Goal: Task Accomplishment & Management: Use online tool/utility

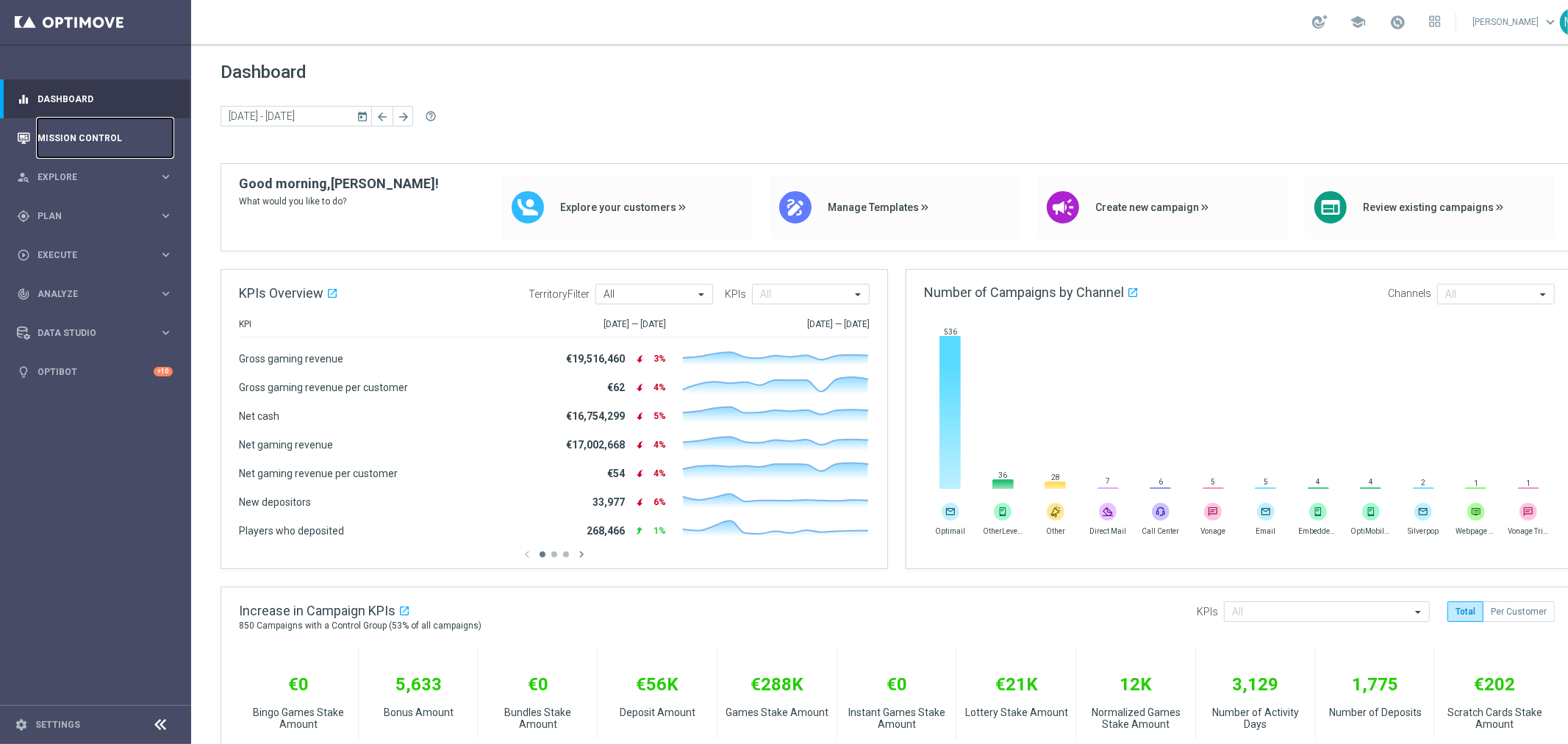
click at [71, 133] on link "Mission Control" at bounding box center [105, 137] width 135 height 39
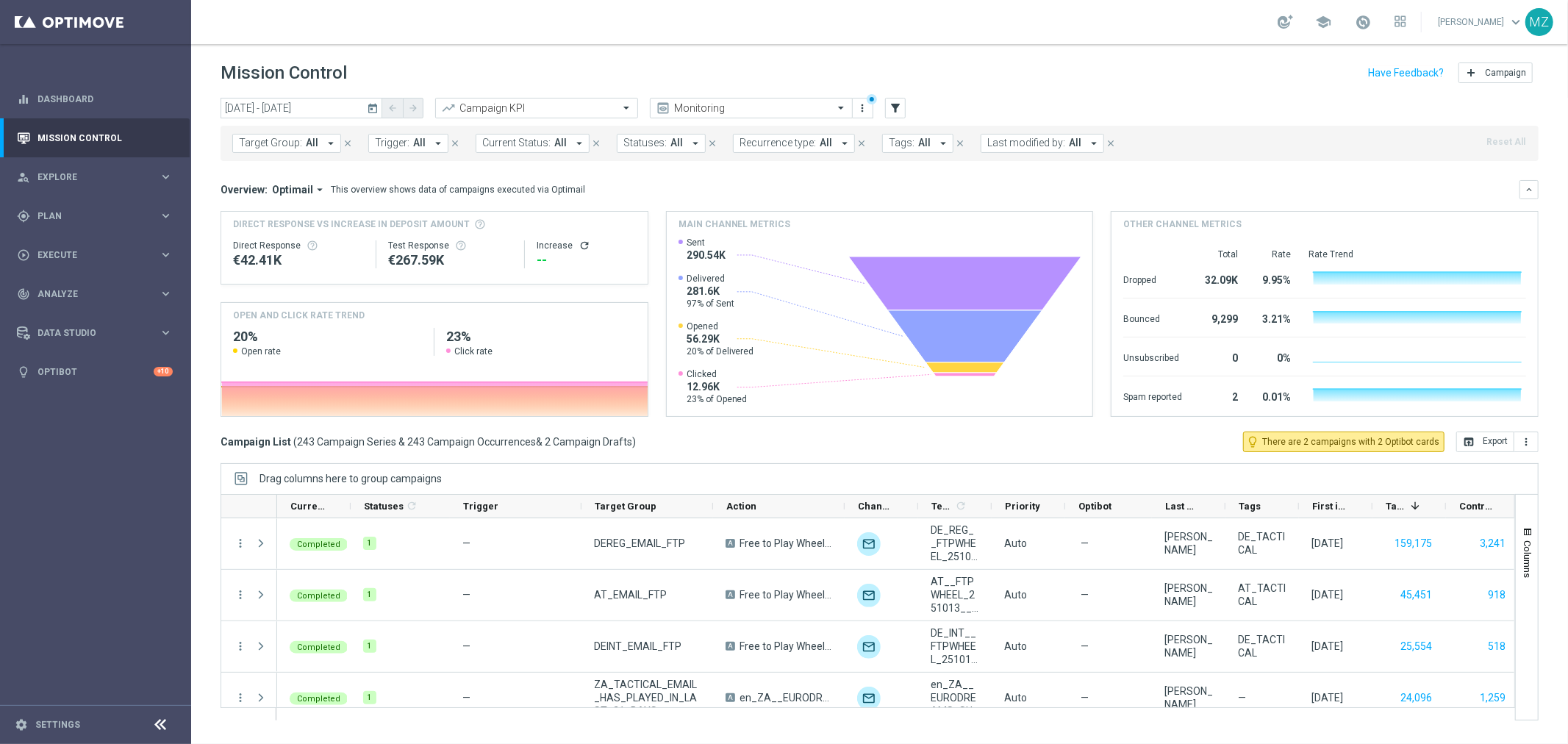
click at [414, 140] on span "All" at bounding box center [420, 143] width 13 height 13
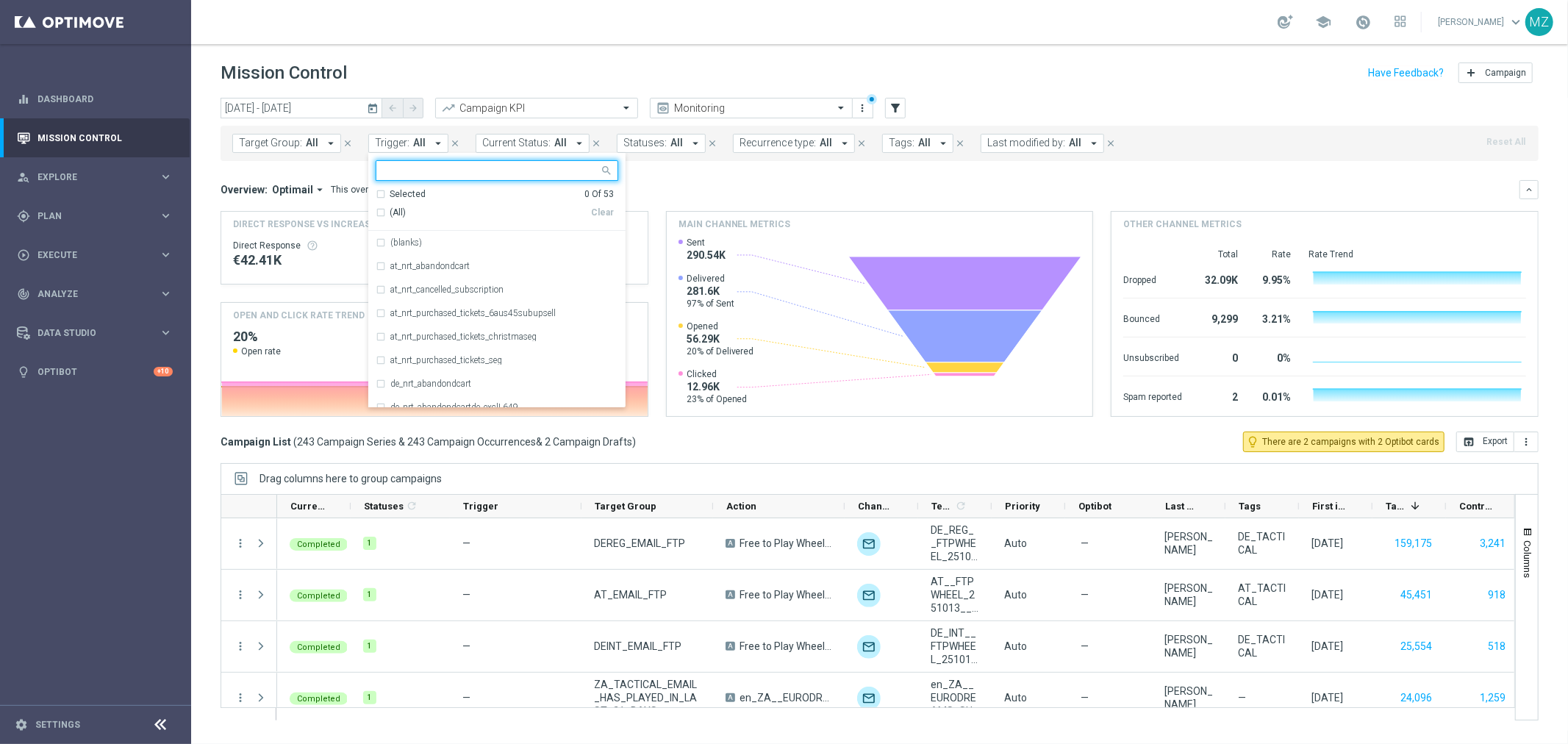
click at [379, 213] on div "(All)" at bounding box center [483, 213] width 216 height 13
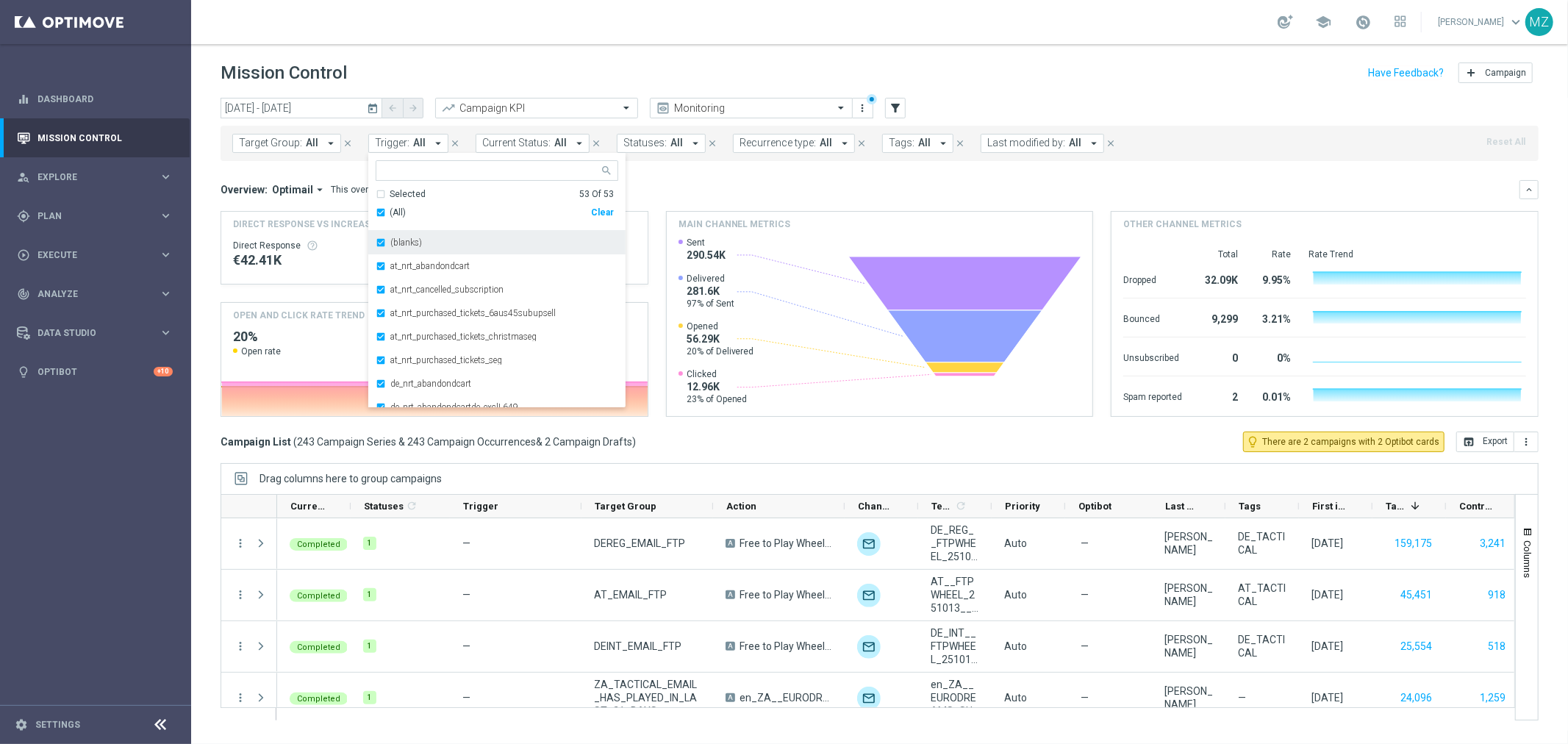
click at [377, 244] on div "(blanks)" at bounding box center [497, 243] width 243 height 24
click at [1275, 60] on div "Mission Control add Campaign" at bounding box center [880, 73] width 1318 height 29
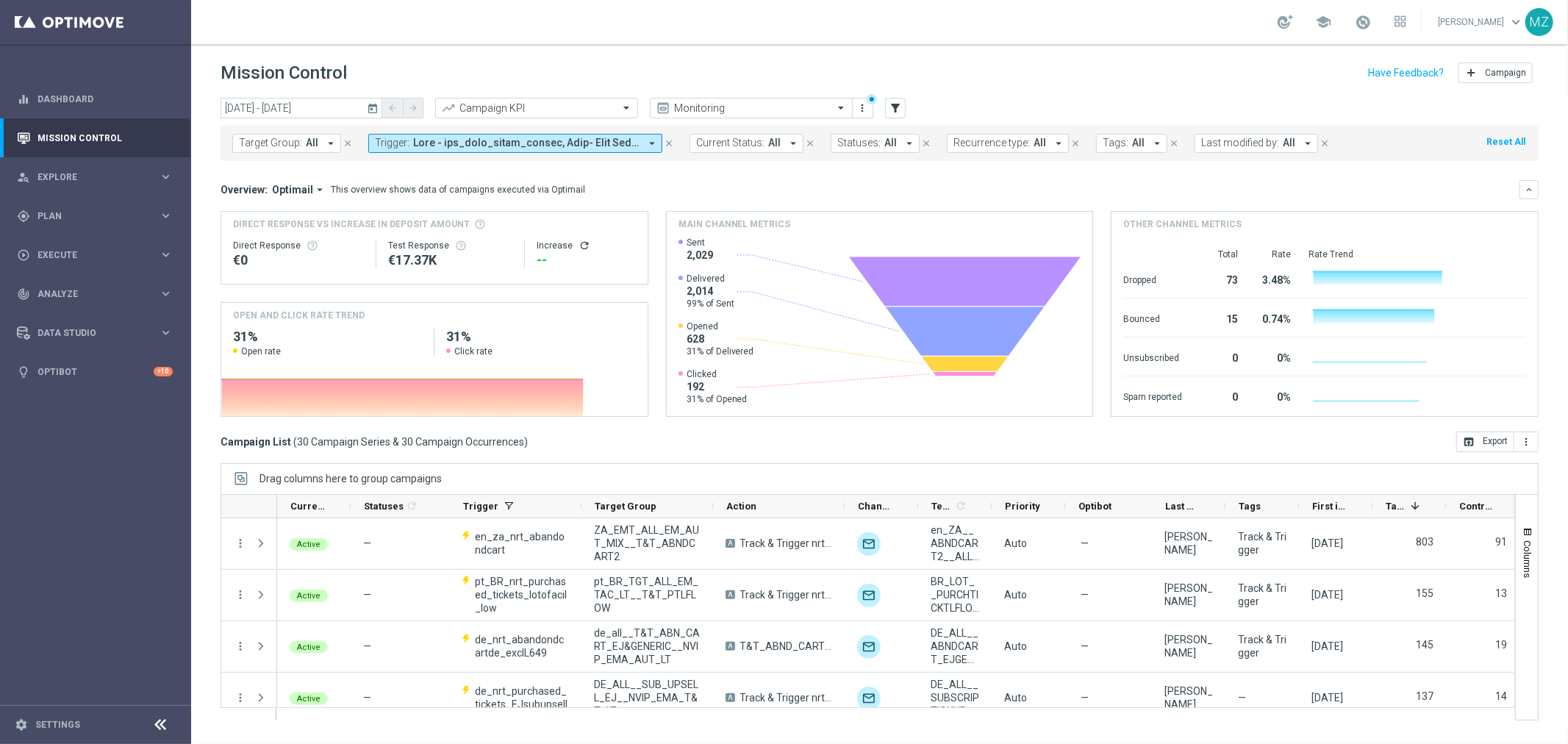
click at [370, 112] on icon "today" at bounding box center [373, 107] width 13 height 13
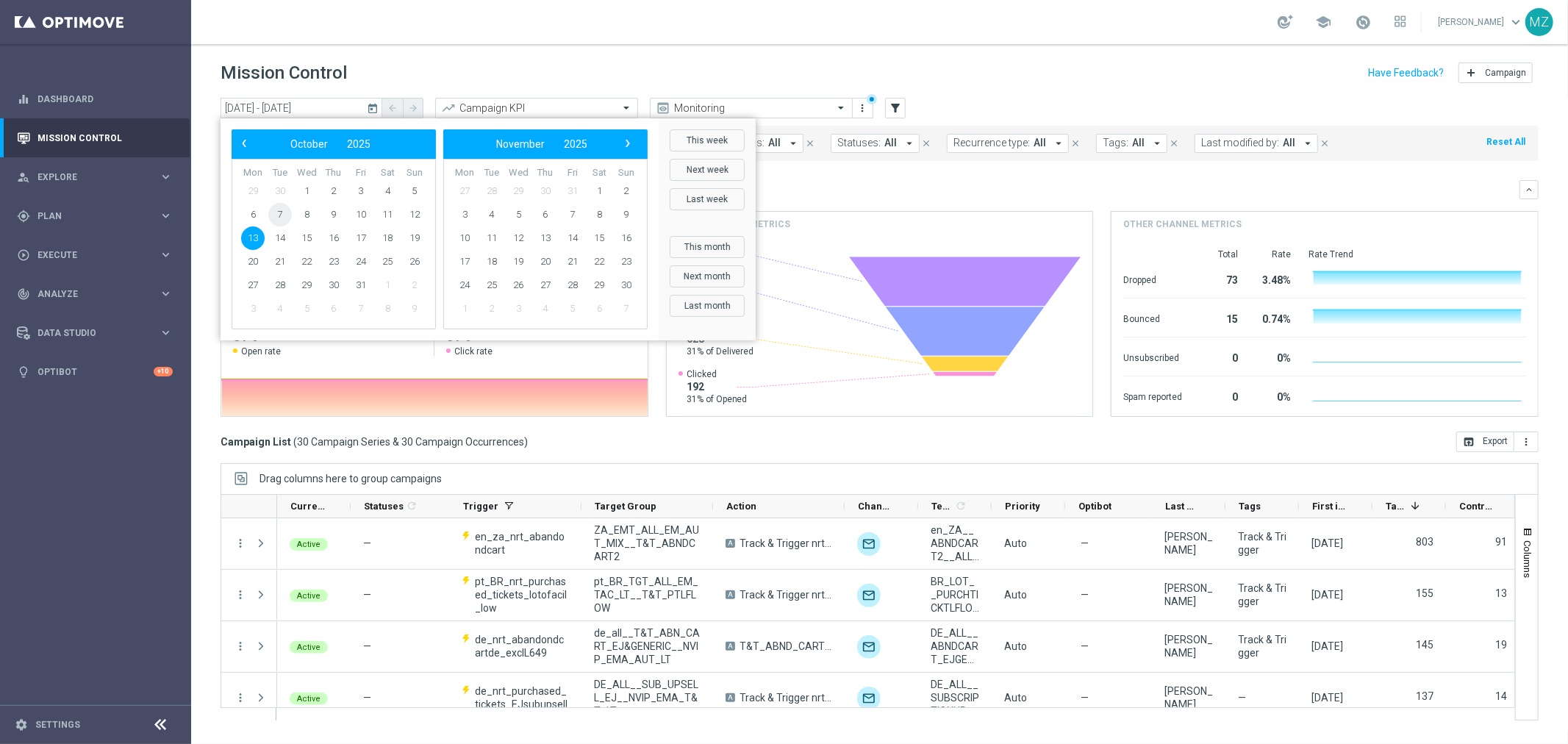
click at [283, 223] on span "7" at bounding box center [280, 215] width 24 height 24
click at [283, 233] on span "14" at bounding box center [280, 239] width 24 height 24
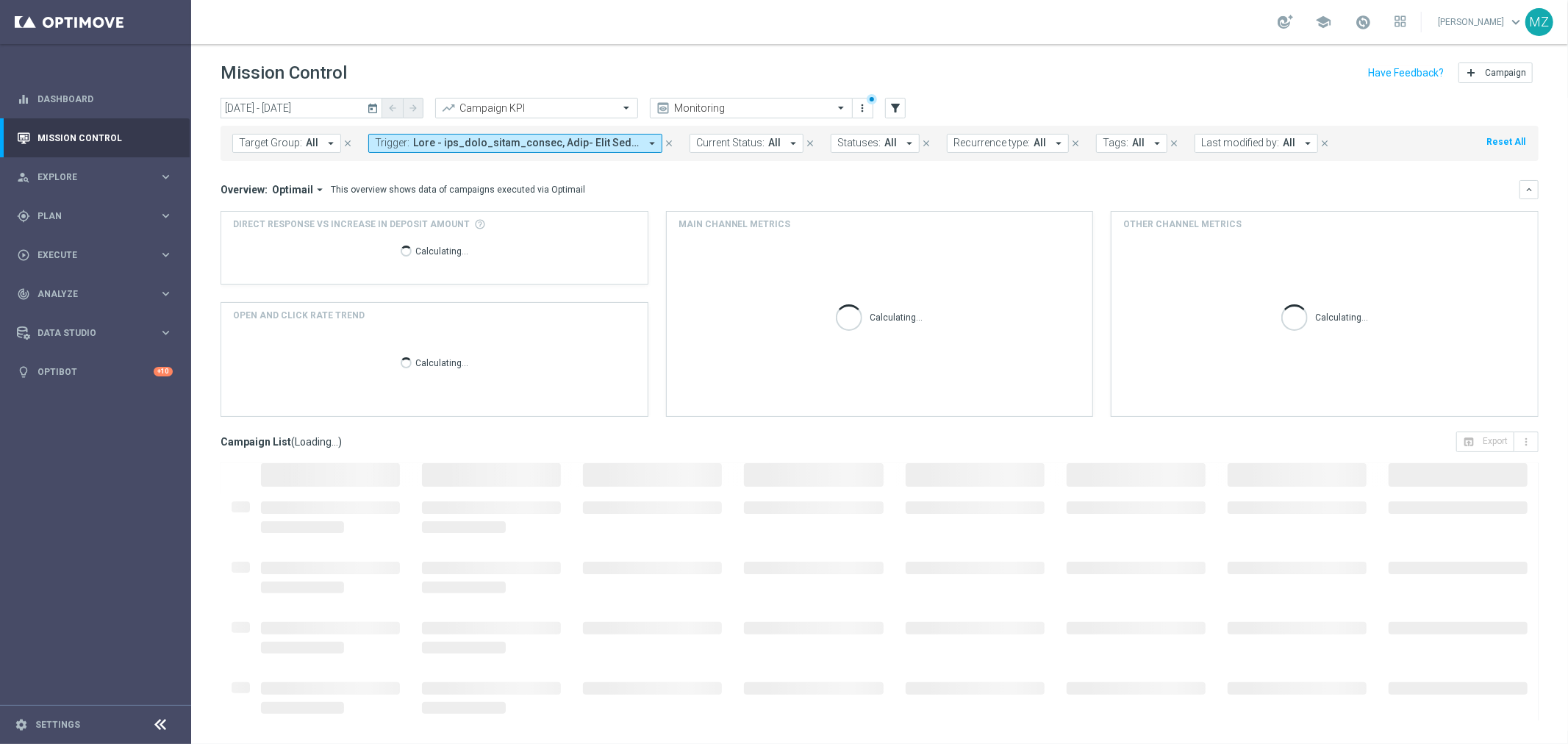
click at [375, 108] on icon "today" at bounding box center [373, 107] width 13 height 13
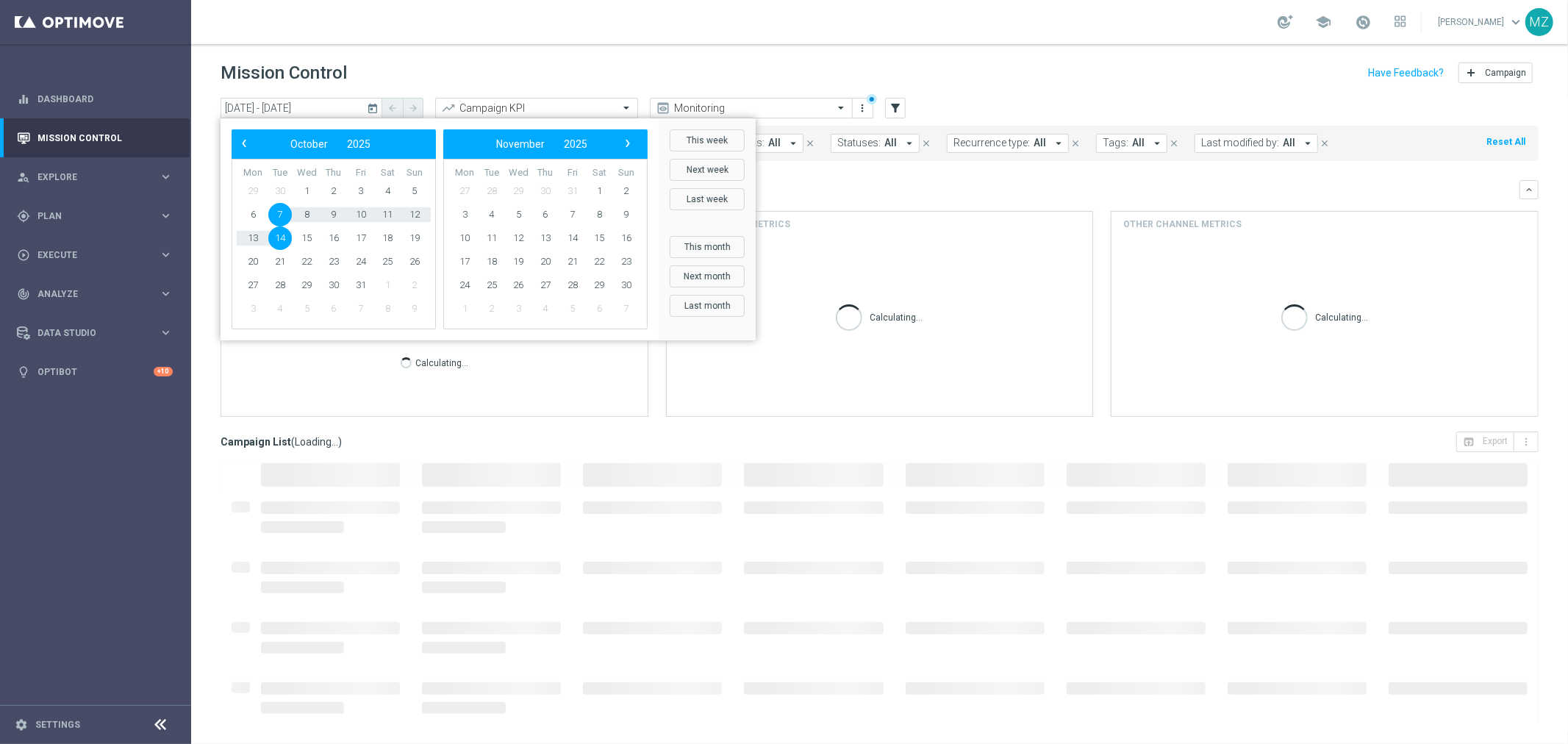
click at [278, 242] on span "14" at bounding box center [280, 239] width 24 height 24
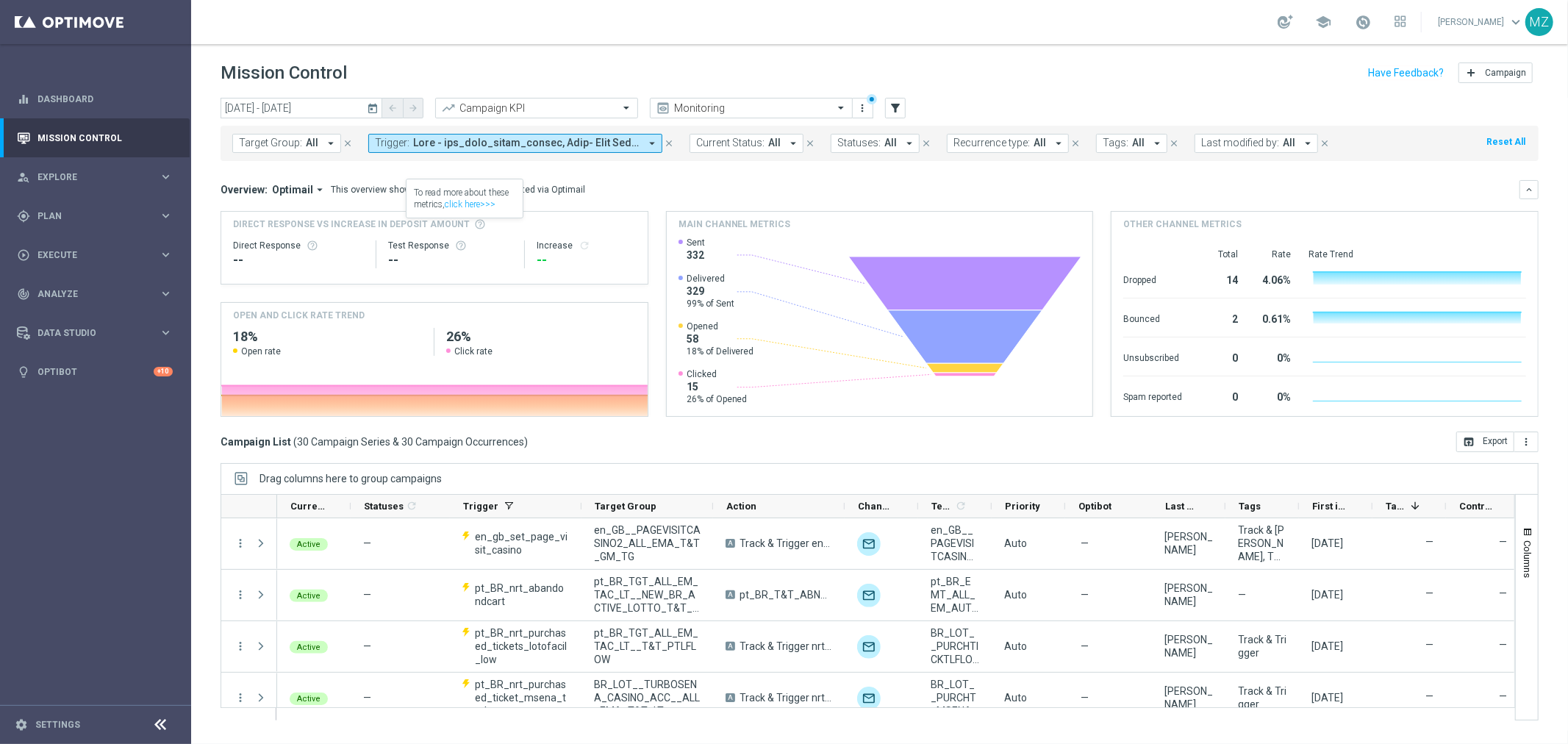
click at [448, 145] on span at bounding box center [527, 143] width 227 height 13
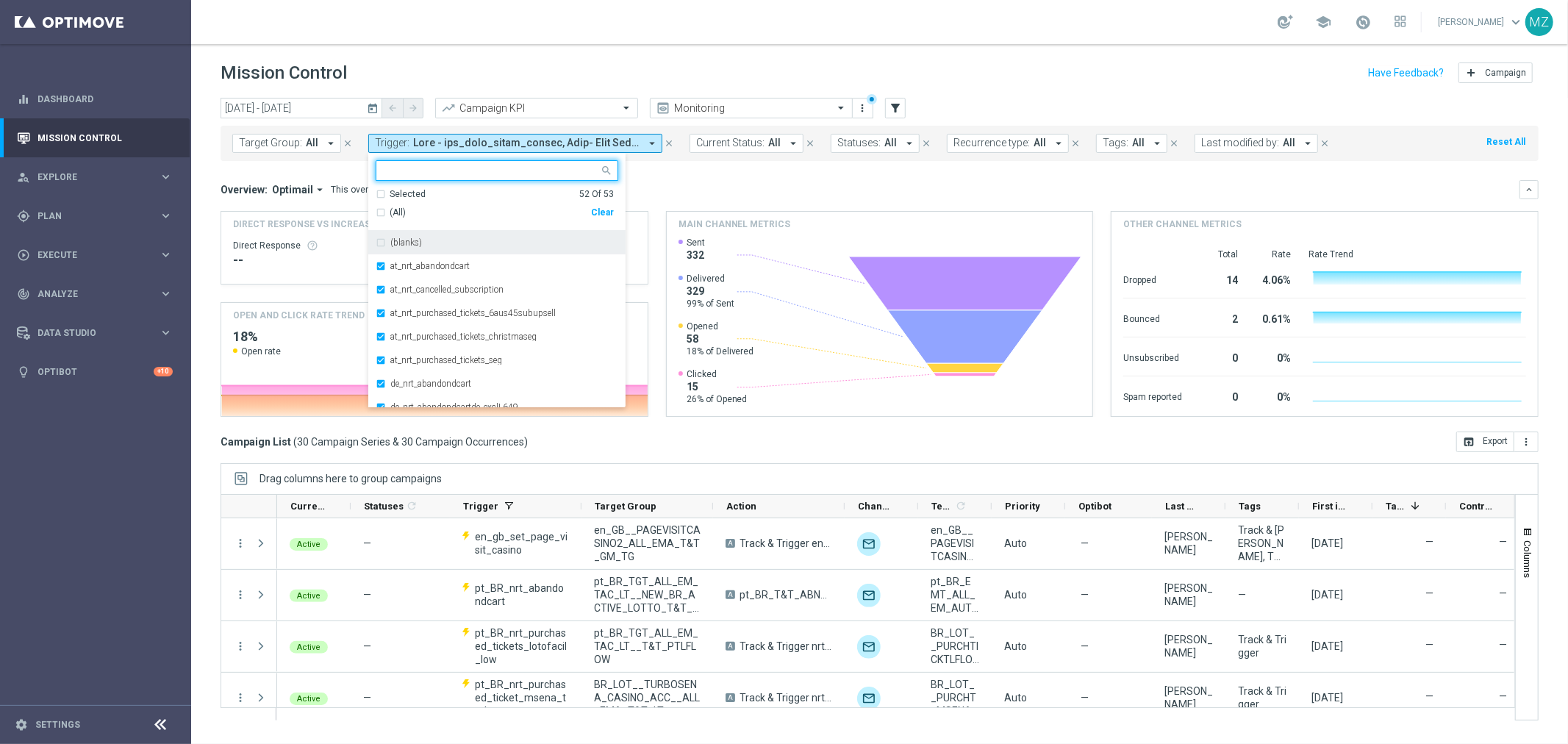
drag, startPoint x: 604, startPoint y: 210, endPoint x: 608, endPoint y: 218, distance: 8.9
click at [0, 0] on div "Clear" at bounding box center [0, 0] width 0 height 0
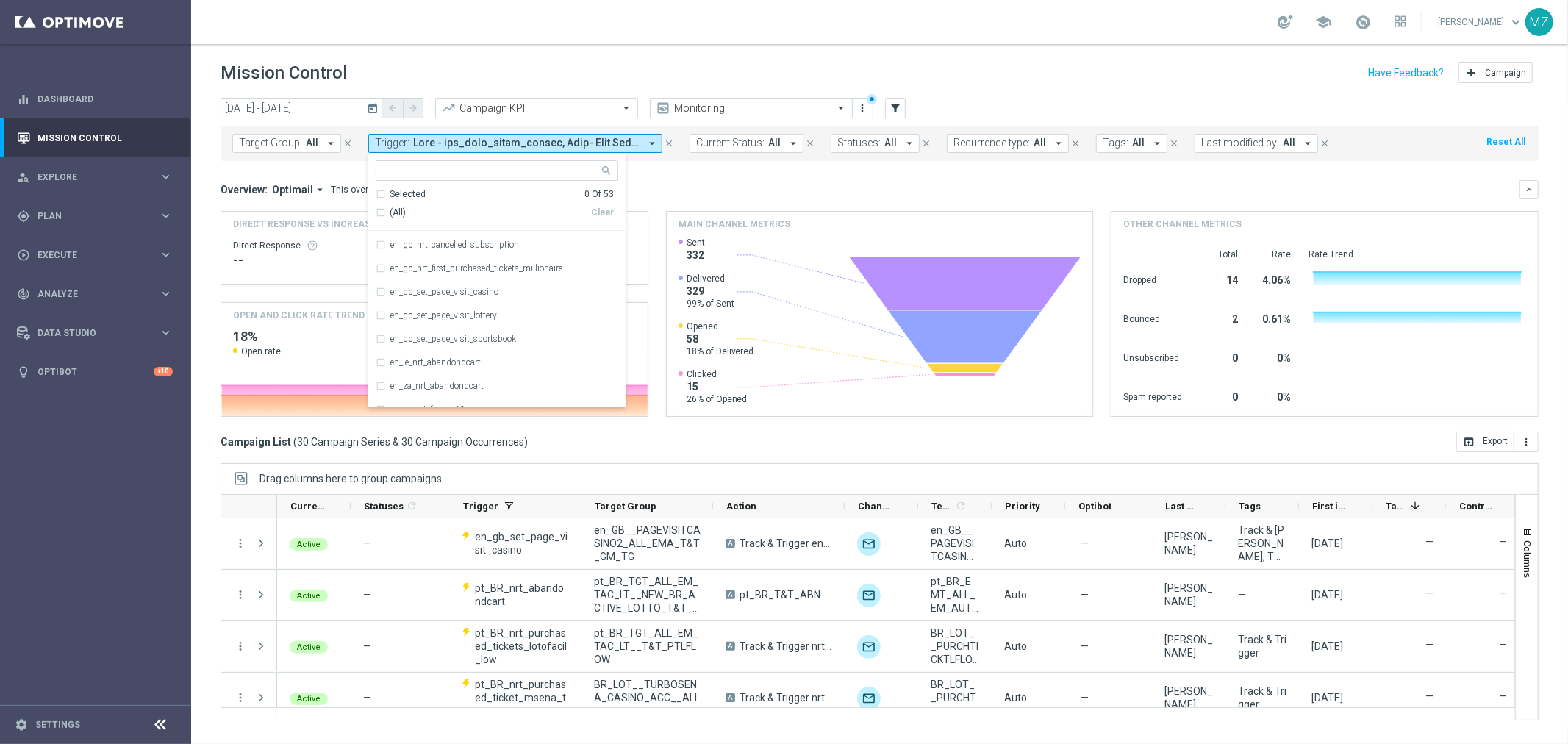
scroll to position [450, 0]
click at [420, 259] on div "en_gb_set_page_visit_casino" at bounding box center [497, 265] width 243 height 24
click at [756, 50] on header "Mission Control add Campaign" at bounding box center [879, 71] width 1377 height 54
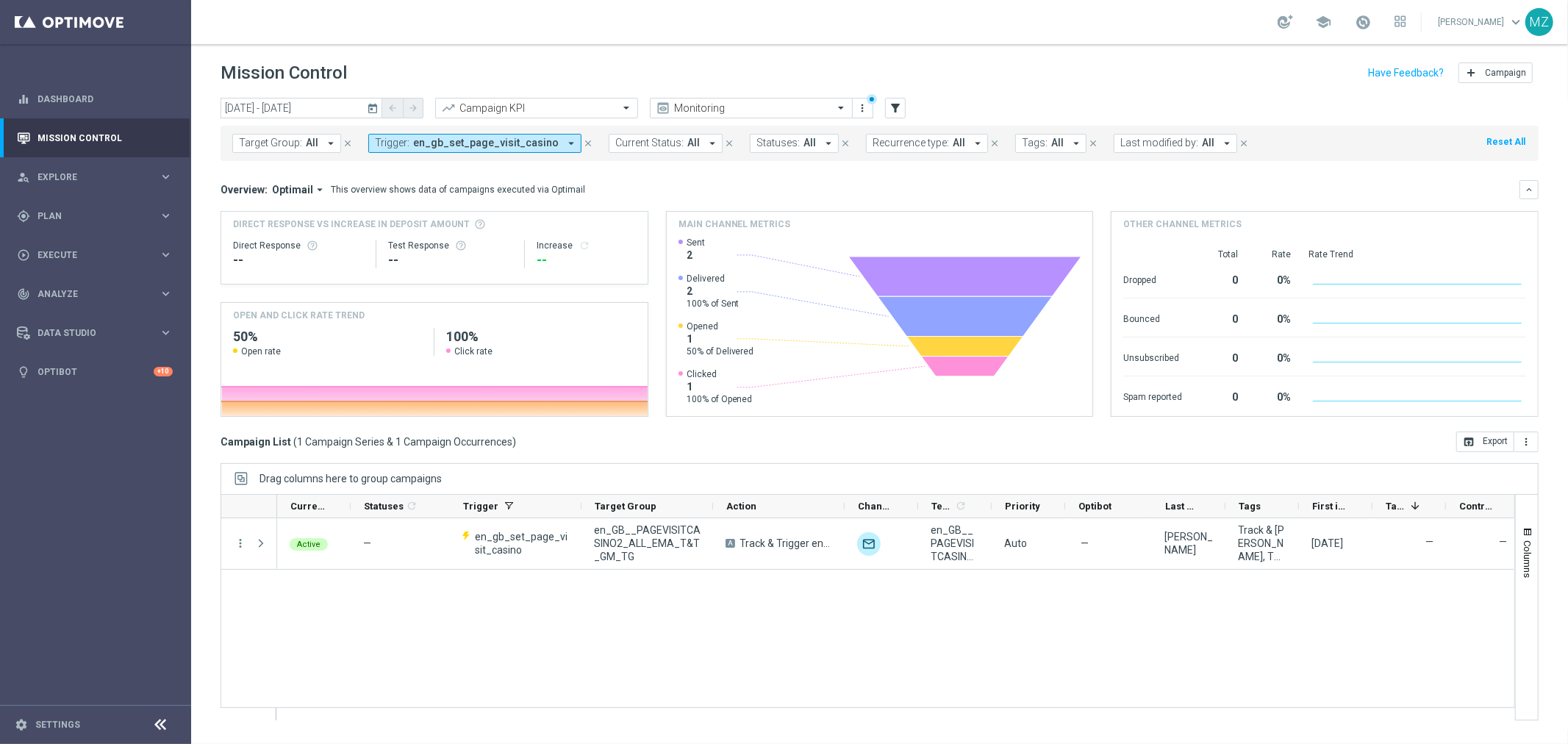
click at [368, 104] on icon "today" at bounding box center [373, 107] width 13 height 13
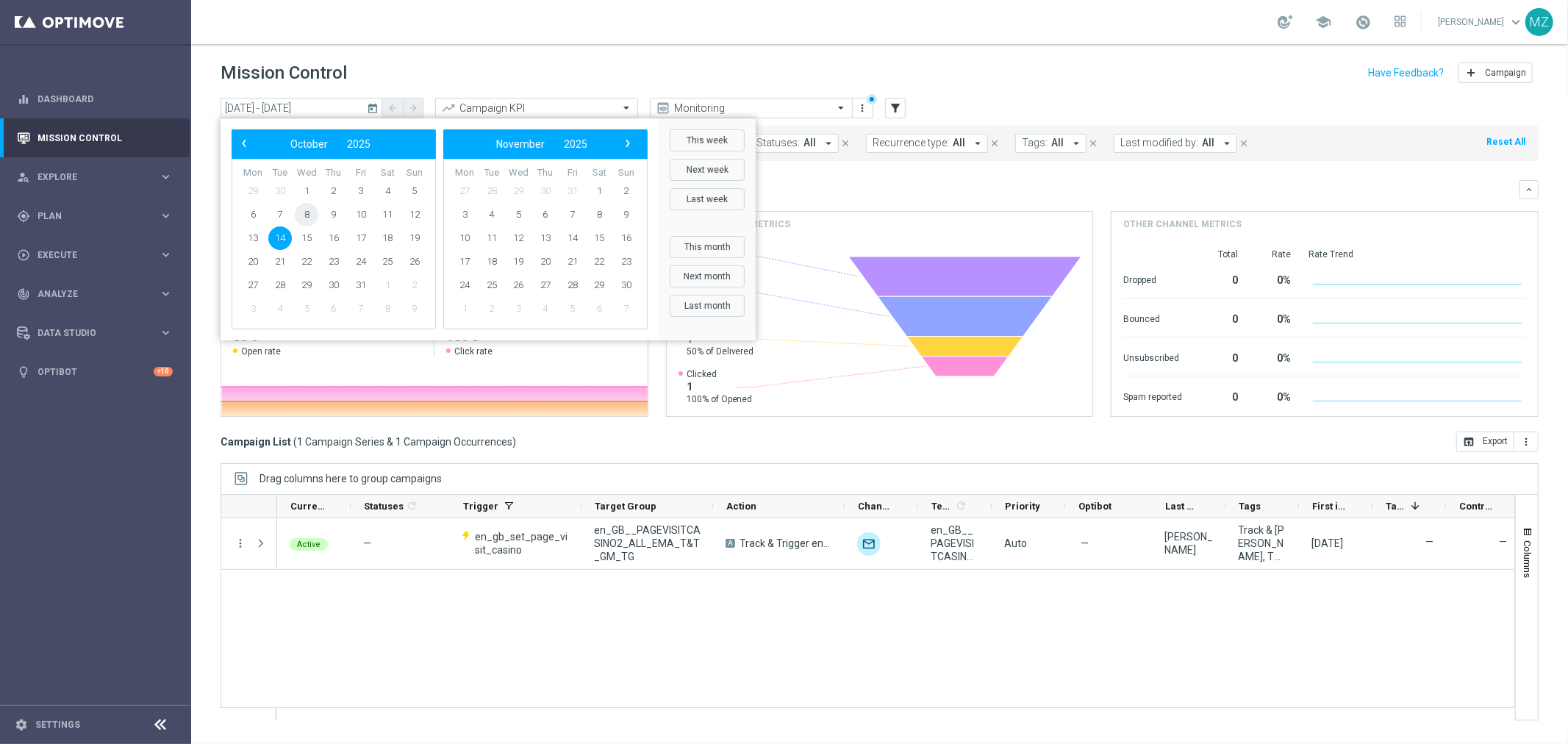
click at [306, 209] on span "8" at bounding box center [307, 215] width 24 height 24
click at [281, 236] on span "14" at bounding box center [280, 239] width 24 height 24
type input "[DATE] - [DATE]"
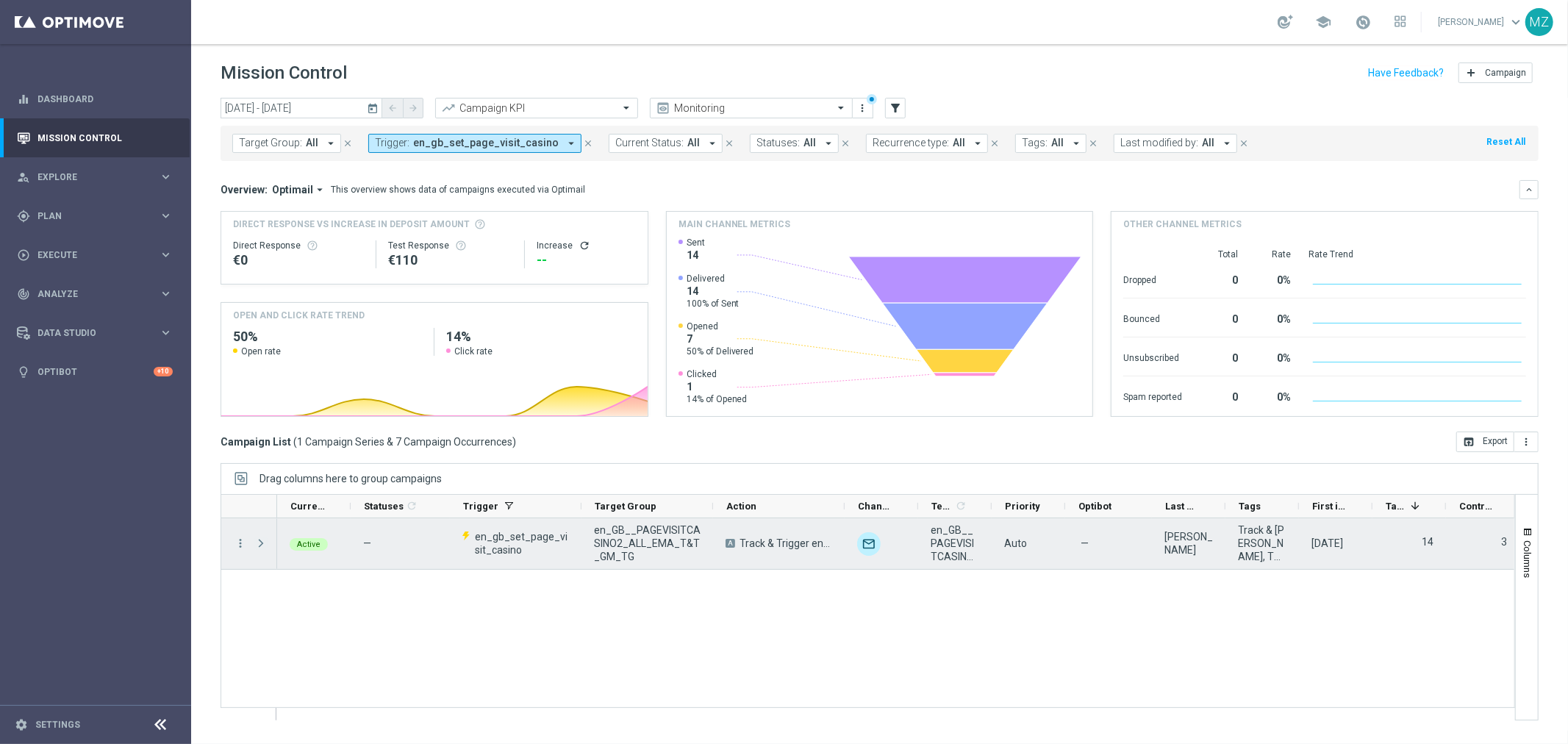
click at [261, 541] on span "Press SPACE to select this row." at bounding box center [261, 544] width 13 height 12
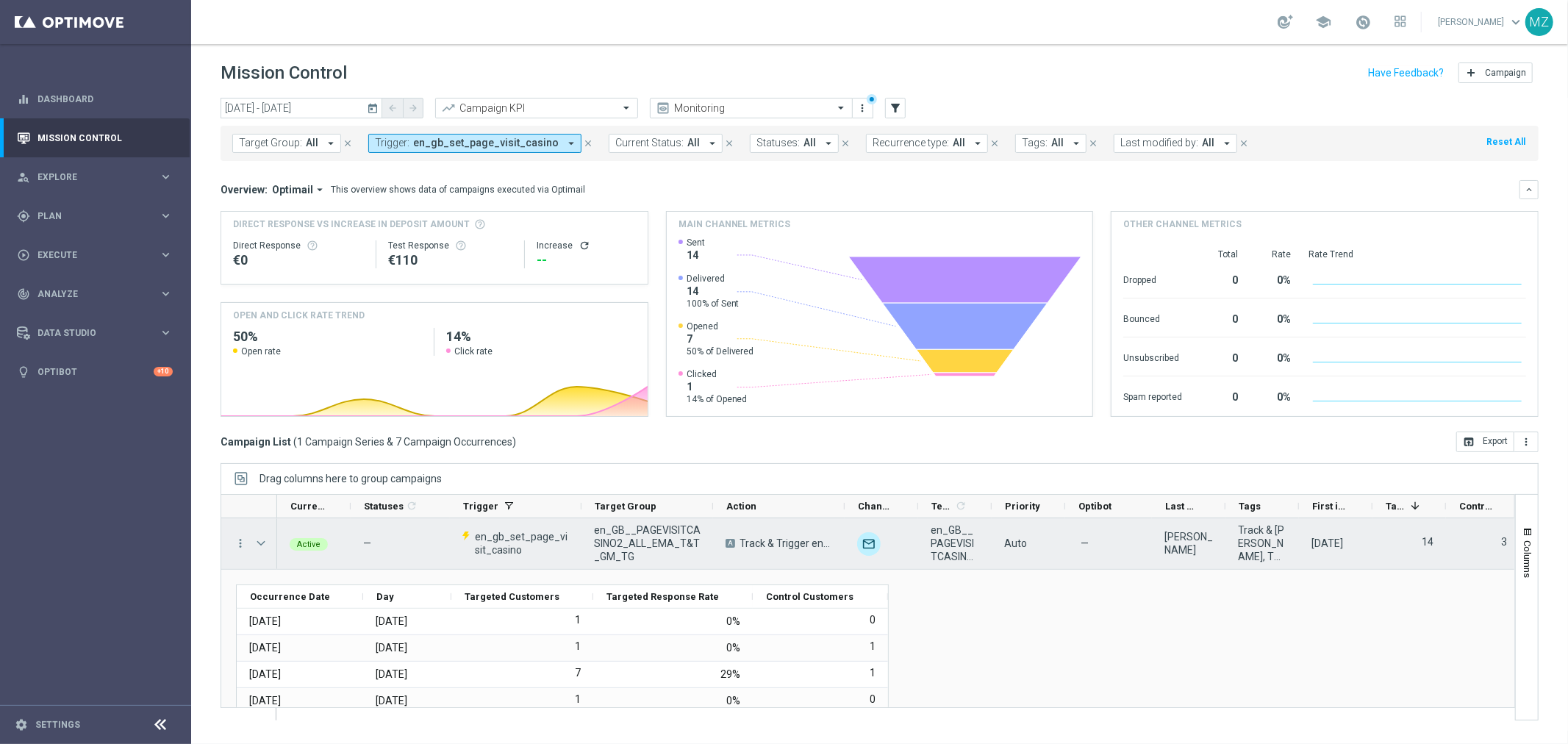
click at [261, 541] on span "Press SPACE to select this row." at bounding box center [261, 544] width 13 height 12
